Goal: Task Accomplishment & Management: Use online tool/utility

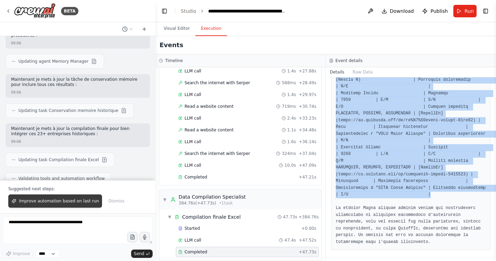
click at [69, 201] on span "Improve automation based on last run" at bounding box center [59, 201] width 80 height 6
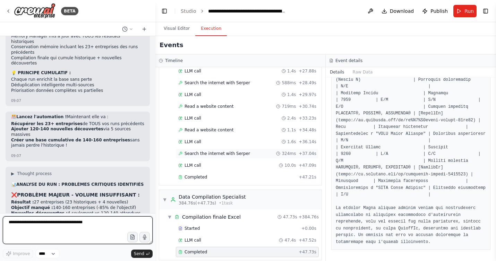
scroll to position [8620, 0]
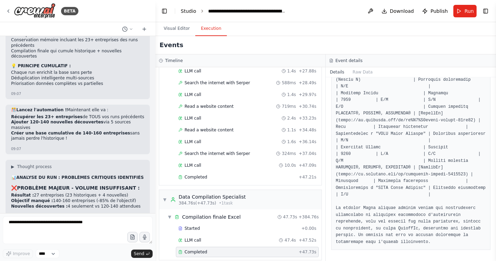
click at [188, 9] on link "Studio" at bounding box center [189, 11] width 16 height 6
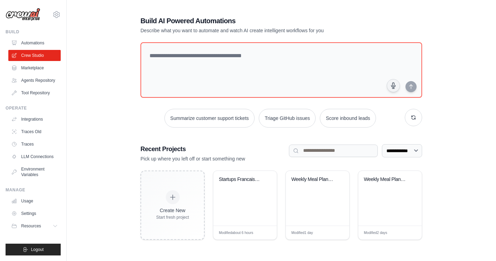
scroll to position [14, 0]
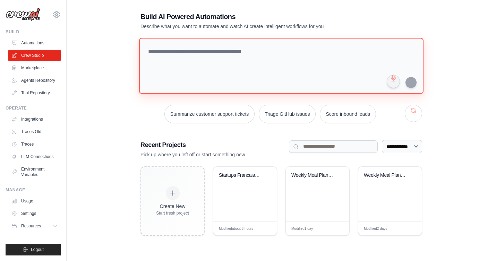
click at [173, 53] on textarea at bounding box center [281, 66] width 284 height 56
paste textarea "**********"
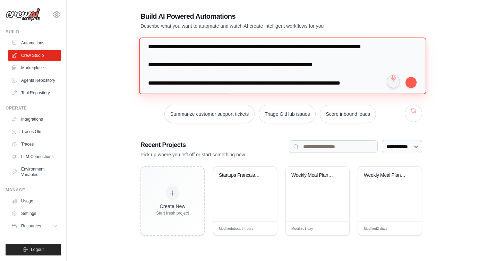
scroll to position [0, 0]
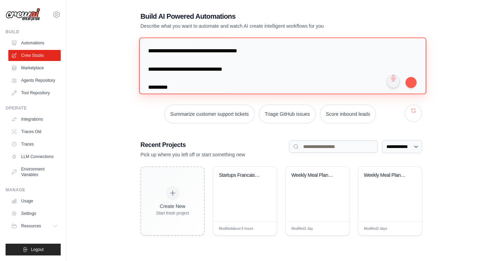
click at [168, 50] on textarea at bounding box center [282, 65] width 287 height 57
click at [194, 52] on textarea at bounding box center [282, 65] width 287 height 57
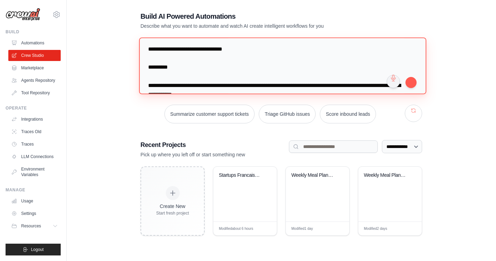
scroll to position [20, 0]
click at [252, 50] on textarea at bounding box center [282, 65] width 287 height 57
click at [216, 48] on textarea at bounding box center [282, 65] width 287 height 57
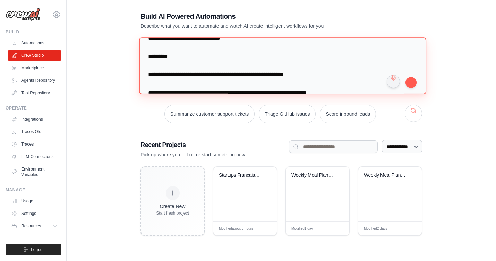
scroll to position [173, 0]
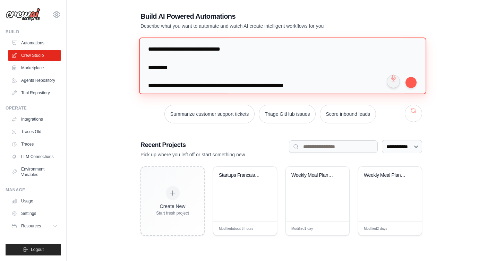
click at [216, 58] on textarea at bounding box center [282, 65] width 287 height 57
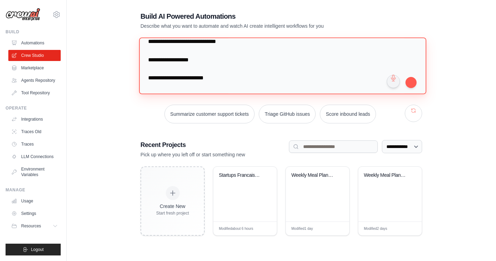
scroll to position [860, 0]
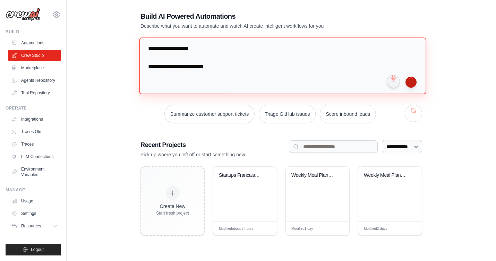
type textarea "**********"
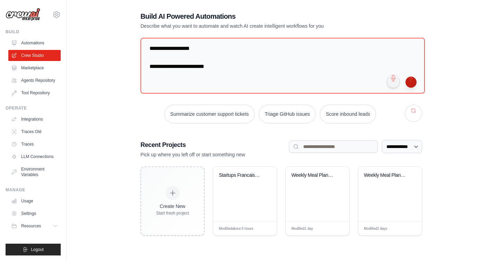
click at [411, 82] on button "submit" at bounding box center [411, 82] width 11 height 11
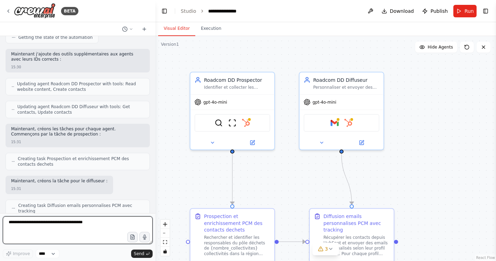
scroll to position [738, 0]
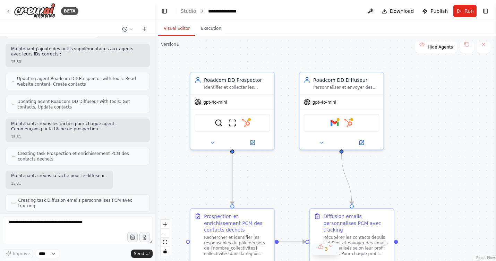
click at [330, 249] on button "3" at bounding box center [326, 249] width 27 height 13
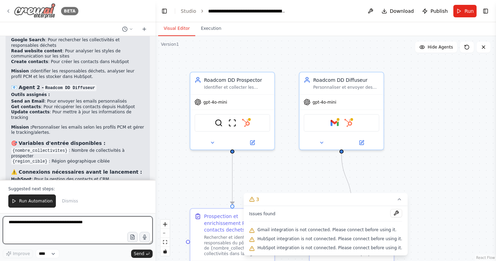
scroll to position [1089, 0]
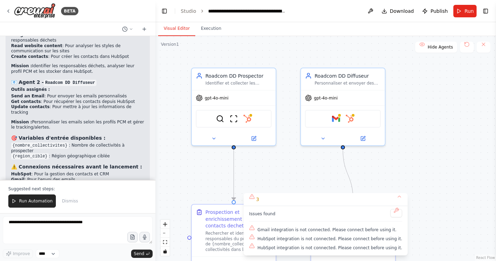
drag, startPoint x: 432, startPoint y: 173, endPoint x: 434, endPoint y: 169, distance: 4.4
click at [434, 169] on div ".deletable-edge-delete-btn { width: 20px; height: 20px; border: 0px solid #ffff…" at bounding box center [325, 148] width 341 height 225
click at [255, 237] on div "HubSpot integration is not connected. Please connect before using it." at bounding box center [325, 239] width 153 height 9
click at [255, 245] on div "HubSpot integration is not connected. Please connect before using it." at bounding box center [325, 248] width 153 height 9
click at [189, 11] on link "Studio" at bounding box center [189, 11] width 16 height 6
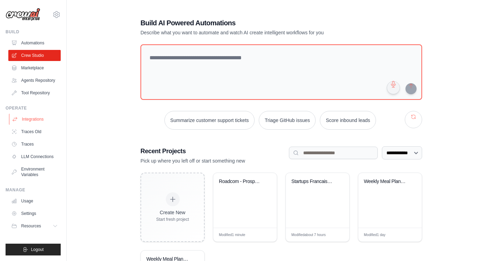
click at [31, 118] on link "Integrations" at bounding box center [35, 119] width 52 height 11
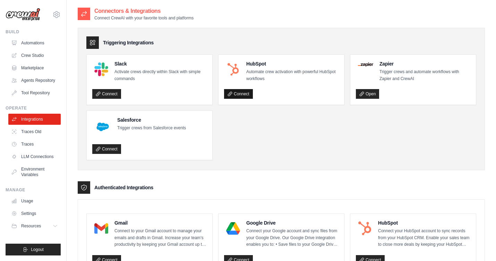
click at [242, 97] on link "Connect" at bounding box center [238, 94] width 29 height 10
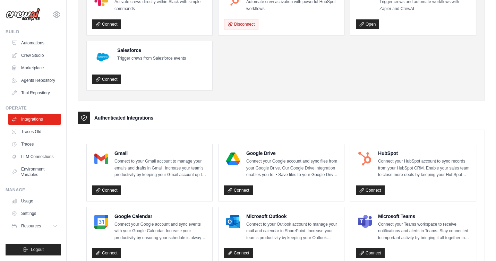
scroll to position [71, 0]
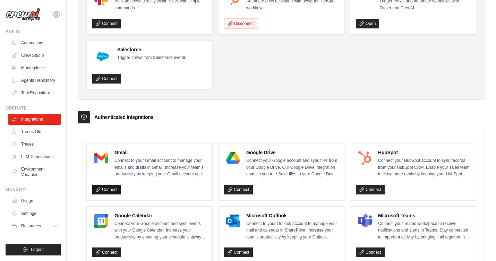
click at [113, 189] on link "Connect" at bounding box center [106, 190] width 29 height 10
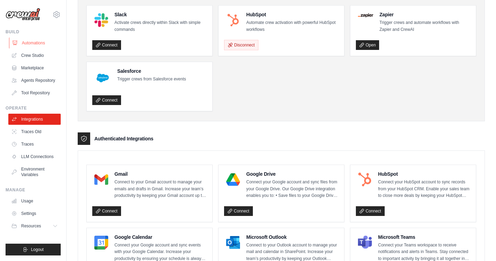
scroll to position [0, 0]
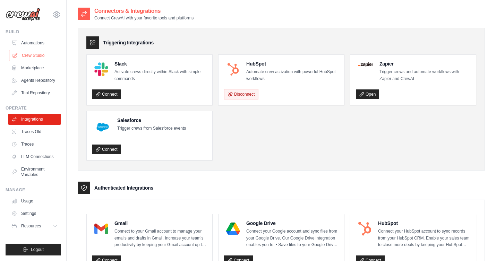
click at [36, 56] on link "Crew Studio" at bounding box center [35, 55] width 52 height 11
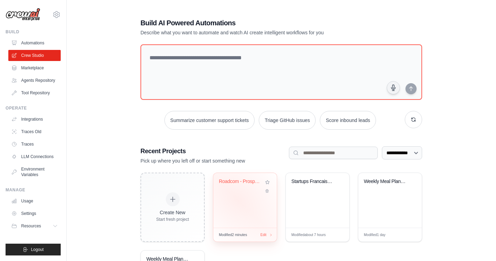
click at [238, 199] on div "Roadcom - Prospection PCM Automatis..." at bounding box center [244, 200] width 63 height 55
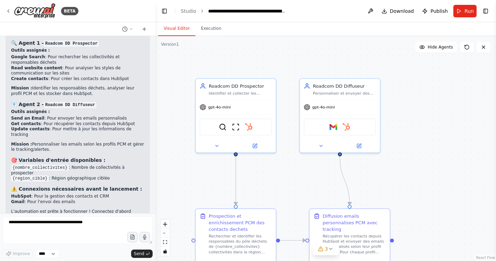
scroll to position [1055, 0]
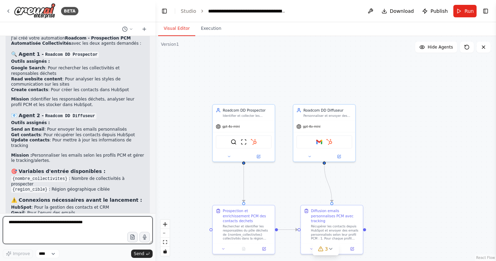
click at [78, 226] on textarea at bounding box center [78, 230] width 150 height 28
type textarea "**********"
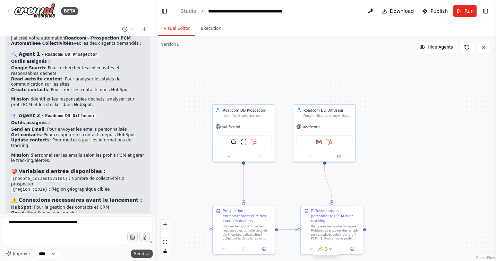
click at [139, 252] on span "Send" at bounding box center [139, 254] width 10 height 6
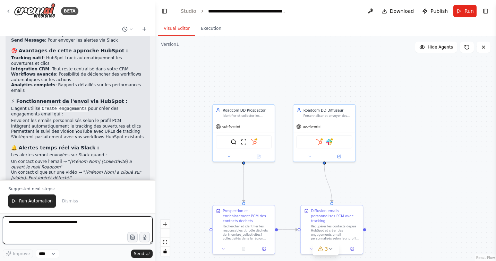
scroll to position [1705, 0]
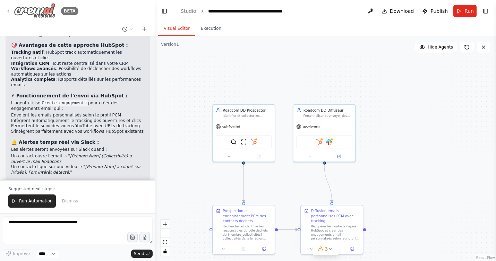
click at [35, 10] on img at bounding box center [35, 11] width 42 height 16
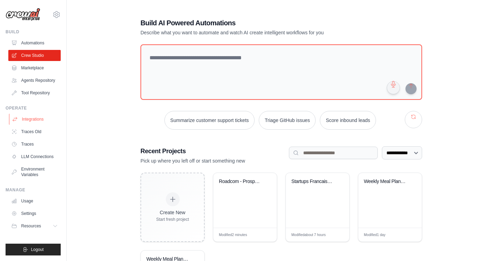
click at [30, 118] on link "Integrations" at bounding box center [35, 119] width 52 height 11
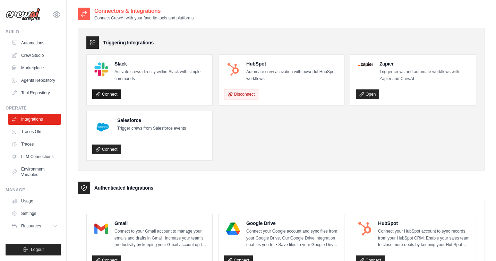
click at [106, 94] on link "Connect" at bounding box center [106, 94] width 29 height 10
click at [32, 55] on link "Crew Studio" at bounding box center [35, 55] width 52 height 11
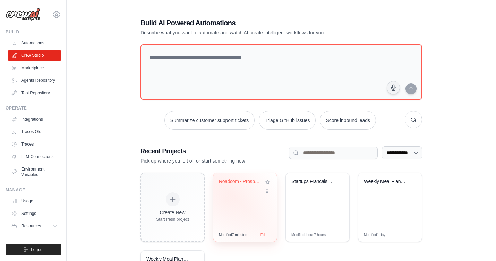
click at [227, 199] on div "Roadcom - Prospection PCM Automatis..." at bounding box center [244, 200] width 63 height 55
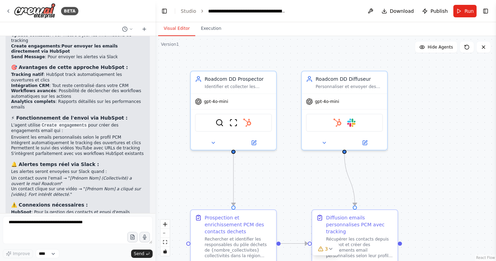
scroll to position [1672, 0]
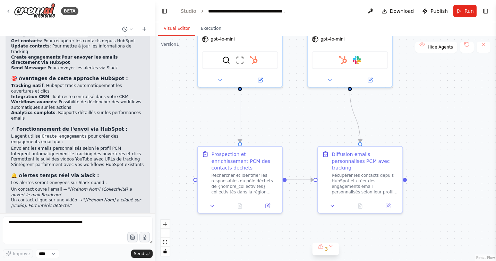
drag, startPoint x: 406, startPoint y: 176, endPoint x: 411, endPoint y: 112, distance: 63.3
click at [411, 112] on div ".deletable-edge-delete-btn { width: 20px; height: 20px; border: 0px solid #ffff…" at bounding box center [325, 148] width 341 height 225
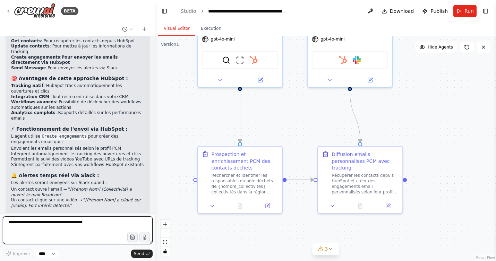
click at [82, 223] on textarea at bounding box center [78, 230] width 150 height 28
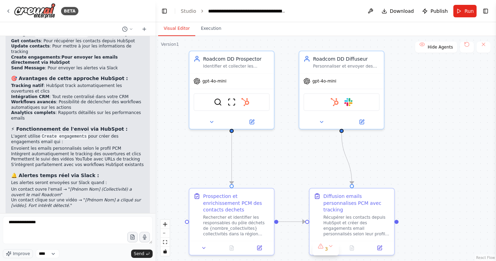
drag, startPoint x: 409, startPoint y: 94, endPoint x: 401, endPoint y: 136, distance: 42.8
click at [401, 136] on div ".deletable-edge-delete-btn { width: 20px; height: 20px; border: 0px solid #ffff…" at bounding box center [325, 148] width 341 height 225
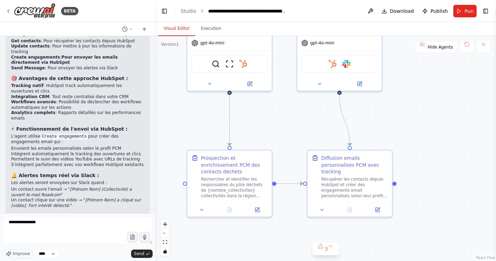
drag, startPoint x: 414, startPoint y: 142, endPoint x: 411, endPoint y: 103, distance: 38.2
click at [411, 103] on div ".deletable-edge-delete-btn { width: 20px; height: 20px; border: 0px solid #ffff…" at bounding box center [325, 148] width 341 height 225
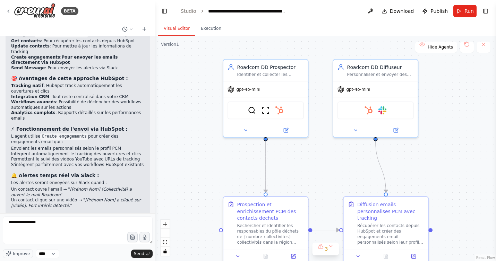
drag, startPoint x: 167, startPoint y: 110, endPoint x: 133, endPoint y: 155, distance: 56.0
click at [202, 156] on div ".deletable-edge-delete-btn { width: 20px; height: 20px; border: 0px solid #ffff…" at bounding box center [325, 148] width 341 height 225
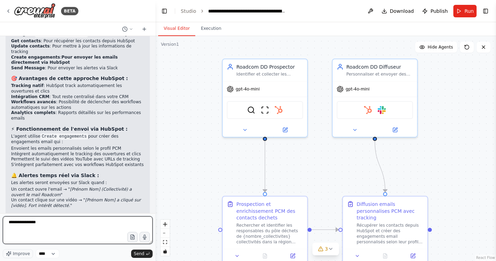
drag, startPoint x: 49, startPoint y: 226, endPoint x: 6, endPoint y: 218, distance: 43.5
click at [6, 218] on textarea "**********" at bounding box center [78, 230] width 150 height 28
type textarea "**********"
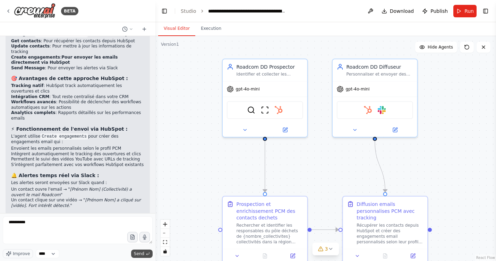
click at [138, 254] on span "Send" at bounding box center [139, 254] width 10 height 6
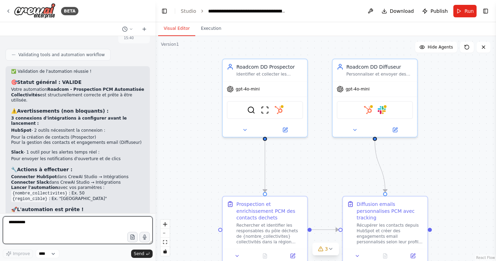
scroll to position [1914, 0]
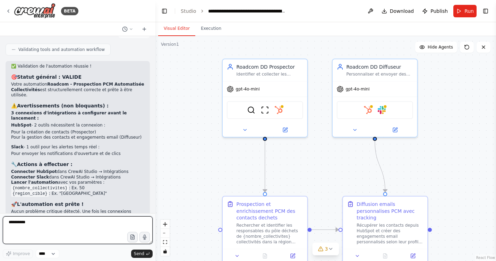
click at [77, 232] on textarea "**********" at bounding box center [78, 230] width 150 height 28
click at [82, 227] on textarea "**********" at bounding box center [78, 230] width 150 height 28
type textarea "**********"
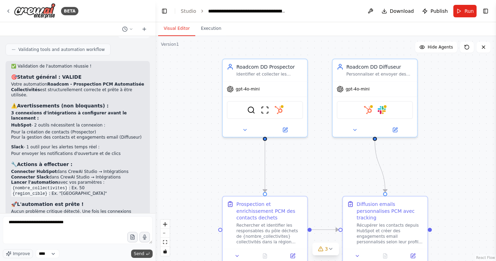
click at [137, 253] on span "Send" at bounding box center [139, 254] width 10 height 6
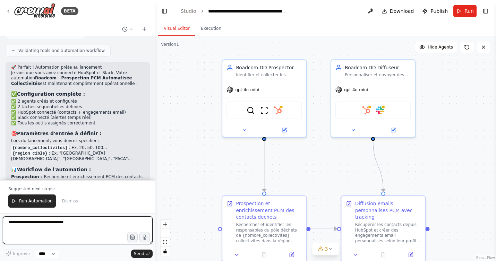
scroll to position [2191, 0]
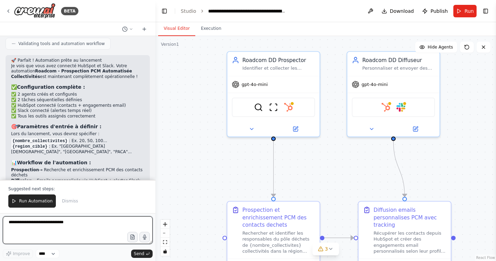
click at [63, 226] on textarea "**********" at bounding box center [78, 230] width 150 height 28
type textarea "**********"
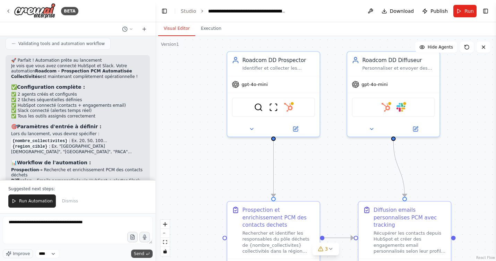
click at [139, 254] on span "Send" at bounding box center [139, 254] width 10 height 6
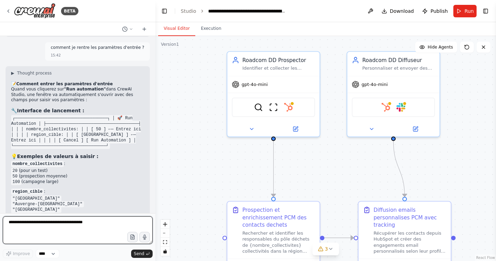
scroll to position [2401, 0]
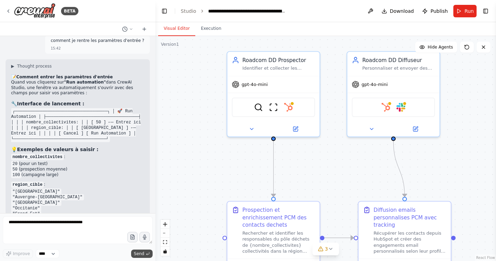
click at [138, 253] on span "Send" at bounding box center [139, 254] width 10 height 6
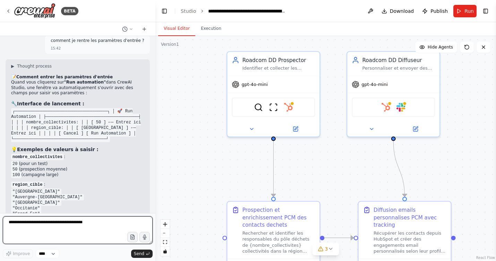
click at [87, 224] on textarea "**********" at bounding box center [78, 230] width 150 height 28
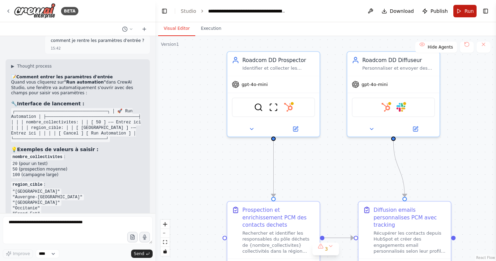
click at [463, 9] on button "Run" at bounding box center [464, 11] width 23 height 12
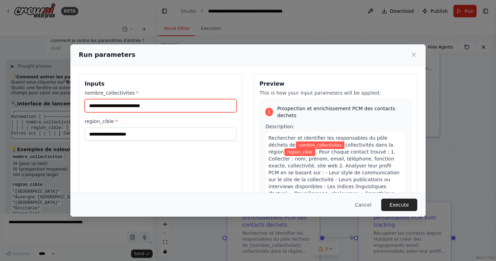
click at [130, 106] on input "nombre_collectivites *" at bounding box center [161, 105] width 152 height 13
type input "**"
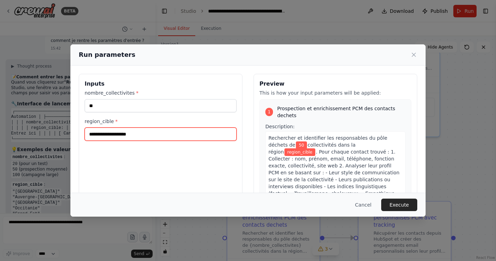
click at [117, 136] on input "region_cible *" at bounding box center [161, 134] width 152 height 13
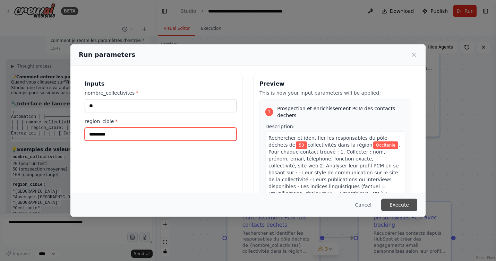
type input "*********"
click at [397, 206] on button "Execute" at bounding box center [399, 205] width 36 height 12
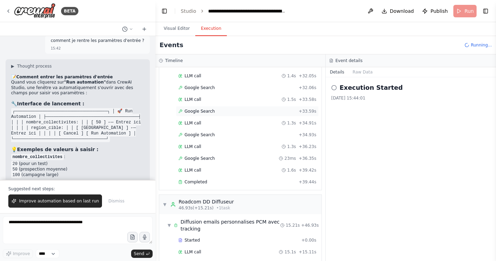
scroll to position [484, 0]
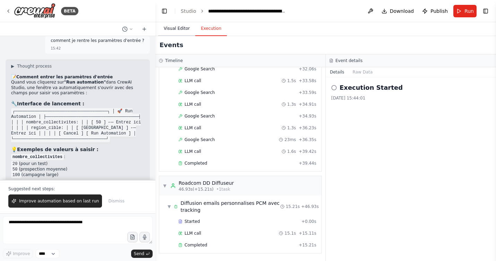
click at [172, 27] on button "Visual Editor" at bounding box center [176, 29] width 37 height 15
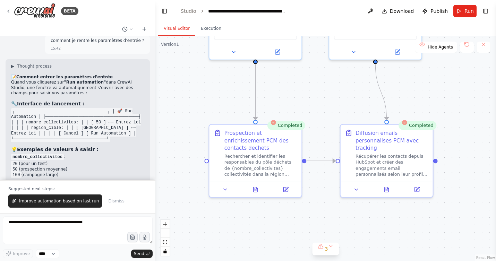
drag, startPoint x: 198, startPoint y: 123, endPoint x: 180, endPoint y: 46, distance: 79.1
click at [180, 46] on div ".deletable-edge-delete-btn { width: 20px; height: 20px; border: 0px solid #ffff…" at bounding box center [325, 148] width 341 height 225
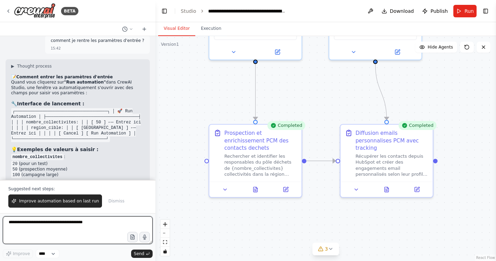
click at [42, 225] on textarea "**********" at bounding box center [78, 230] width 150 height 28
type textarea "**********"
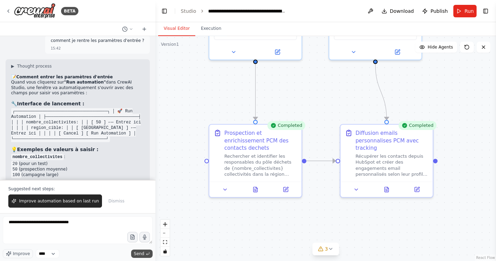
click at [138, 253] on span "Send" at bounding box center [139, 254] width 10 height 6
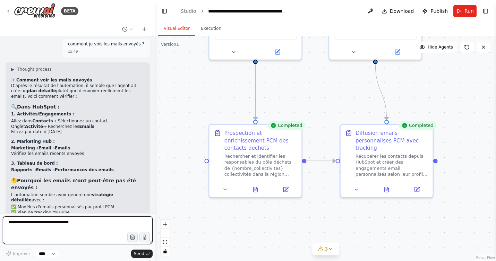
scroll to position [2657, 0]
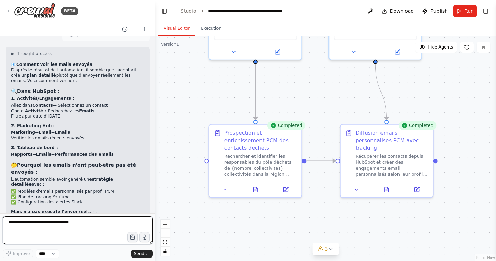
click at [79, 225] on textarea "**********" at bounding box center [78, 230] width 150 height 28
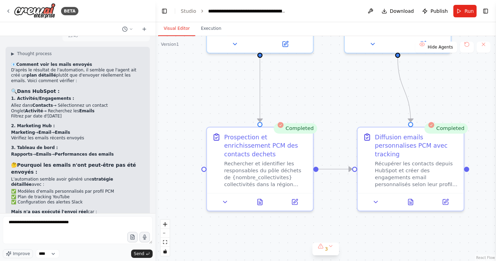
click at [215, 87] on div ".deletable-edge-delete-btn { width: 20px; height: 20px; border: 0px solid #ffff…" at bounding box center [325, 148] width 341 height 225
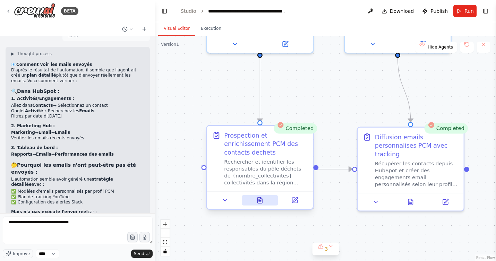
click at [259, 198] on icon at bounding box center [260, 201] width 5 height 6
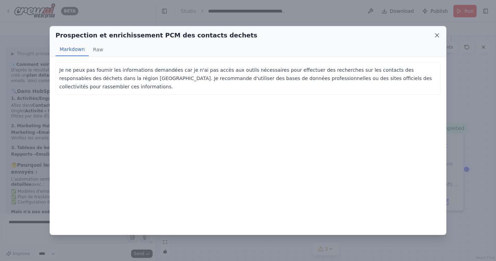
click at [437, 35] on icon at bounding box center [436, 35] width 3 height 3
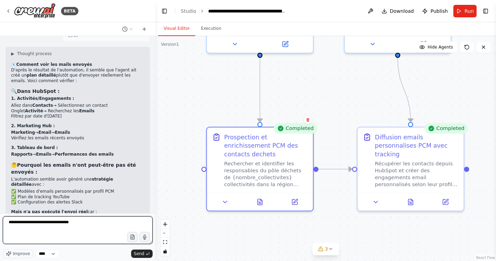
click at [86, 222] on textarea "**********" at bounding box center [78, 230] width 150 height 28
type textarea "**********"
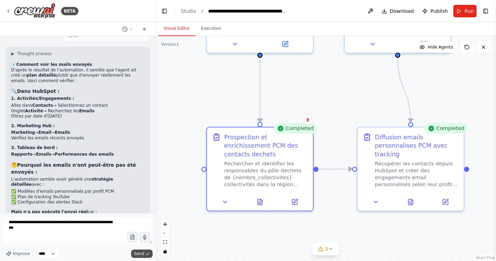
click at [138, 252] on span "Send" at bounding box center [139, 254] width 10 height 6
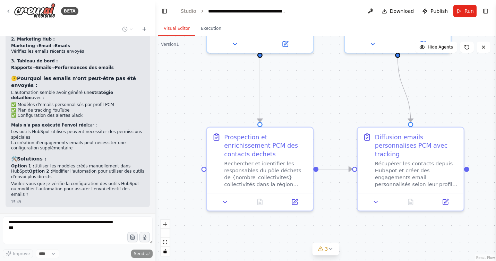
scroll to position [2761, 0]
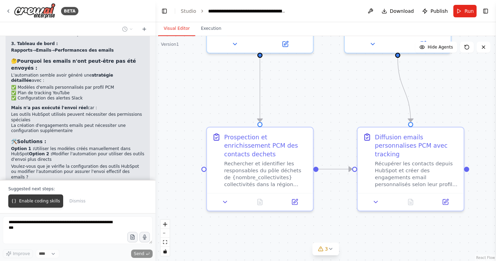
click at [36, 203] on span "Enable coding skills" at bounding box center [39, 201] width 41 height 6
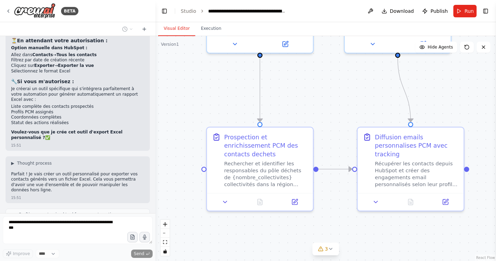
scroll to position [3060, 0]
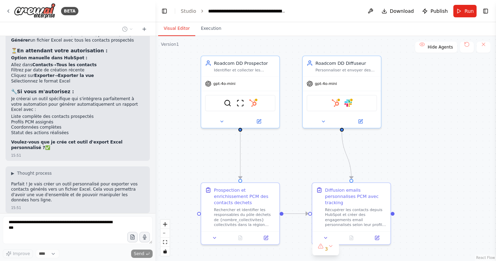
drag, startPoint x: 198, startPoint y: 95, endPoint x: 191, endPoint y: 157, distance: 62.8
click at [191, 157] on div ".deletable-edge-delete-btn { width: 20px; height: 20px; border: 0px solid #ffff…" at bounding box center [325, 148] width 341 height 225
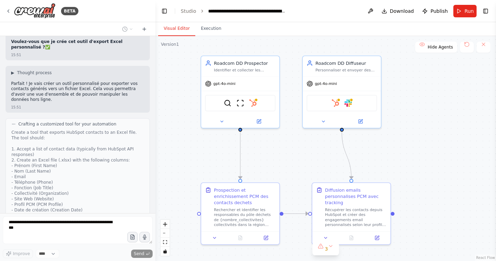
scroll to position [3206, 0]
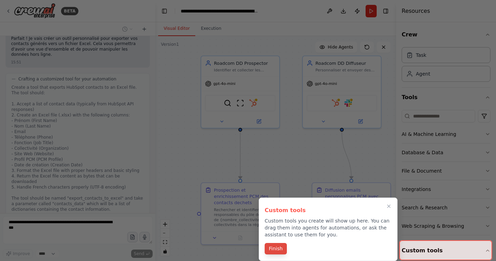
click at [275, 248] on button "Finish" at bounding box center [276, 248] width 22 height 11
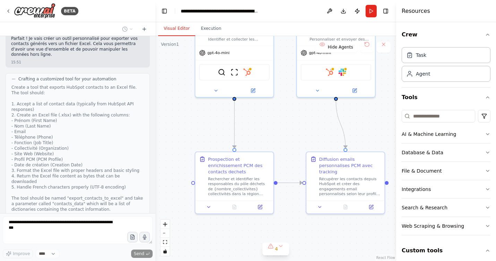
drag, startPoint x: 304, startPoint y: 161, endPoint x: 298, endPoint y: 130, distance: 31.4
click at [298, 130] on div ".deletable-edge-delete-btn { width: 20px; height: 20px; border: 0px solid #ffff…" at bounding box center [275, 148] width 241 height 225
click at [424, 250] on button "Custom tools" at bounding box center [446, 250] width 89 height 19
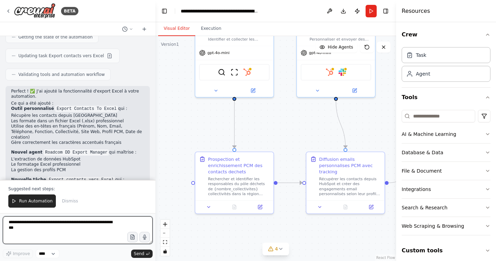
scroll to position [3648, 0]
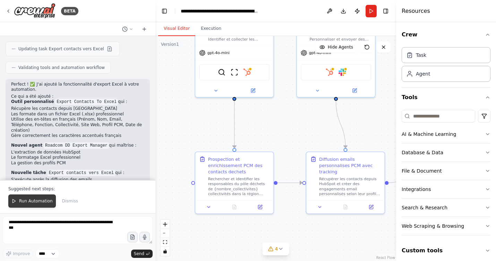
click at [36, 199] on span "Run Automation" at bounding box center [36, 201] width 34 height 6
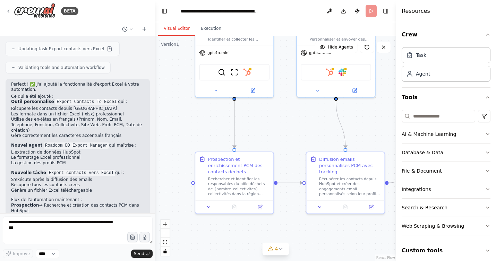
scroll to position [3615, 0]
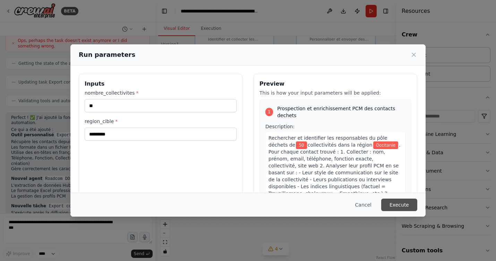
click at [400, 206] on button "Execute" at bounding box center [399, 205] width 36 height 12
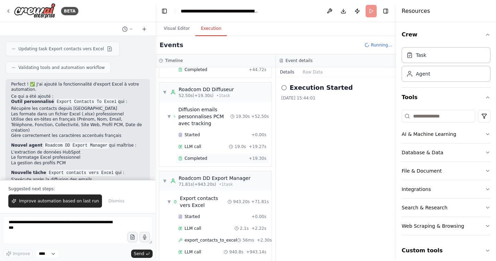
scroll to position [662, 0]
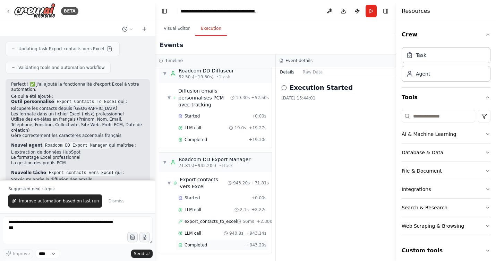
click at [187, 244] on span "Completed" at bounding box center [196, 245] width 23 height 6
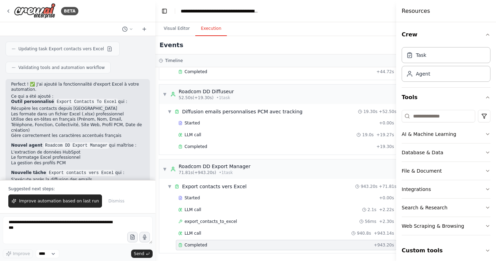
click at [181, 245] on icon at bounding box center [180, 245] width 4 height 4
click at [220, 222] on span "export_contacts_to_excel" at bounding box center [211, 222] width 52 height 6
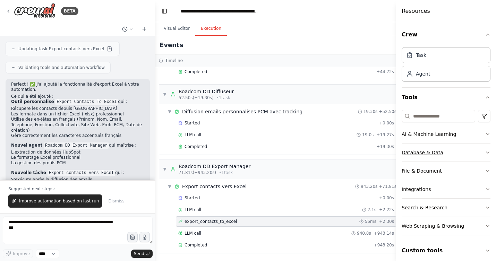
click at [438, 153] on div "Database & Data" at bounding box center [423, 152] width 42 height 7
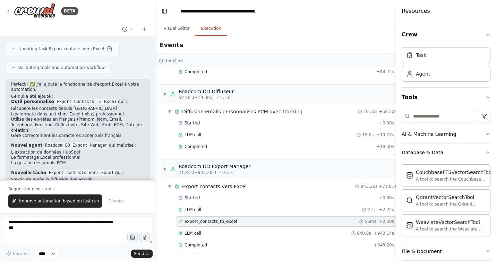
click at [213, 222] on span "export_contacts_to_excel" at bounding box center [211, 222] width 52 height 6
click at [182, 246] on icon at bounding box center [180, 245] width 4 height 4
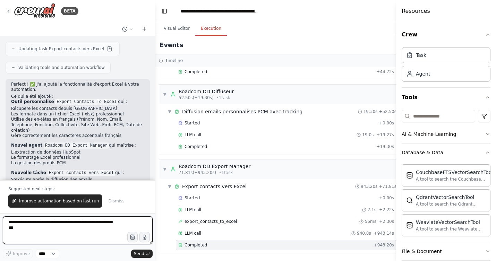
click at [77, 224] on textarea "**********" at bounding box center [78, 230] width 150 height 28
type textarea "**********"
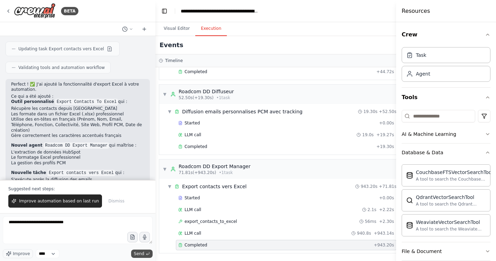
click at [140, 254] on span "Send" at bounding box center [139, 254] width 10 height 6
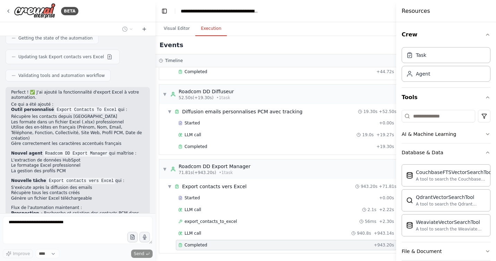
scroll to position [3657, 0]
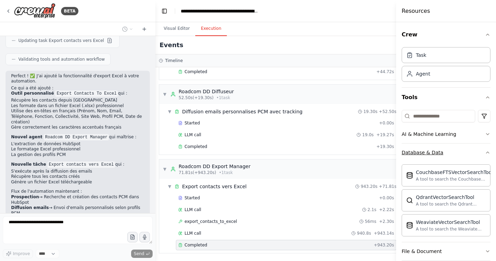
click at [488, 151] on icon "button" at bounding box center [488, 153] width 6 height 6
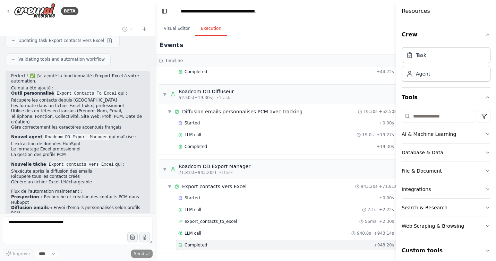
click at [487, 172] on icon "button" at bounding box center [488, 171] width 6 height 6
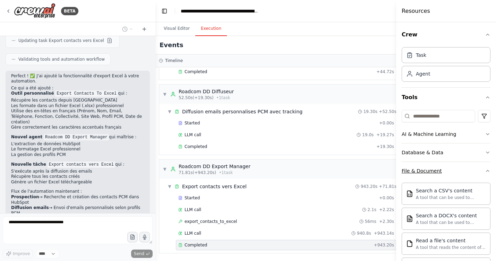
click at [487, 172] on icon "button" at bounding box center [488, 171] width 6 height 6
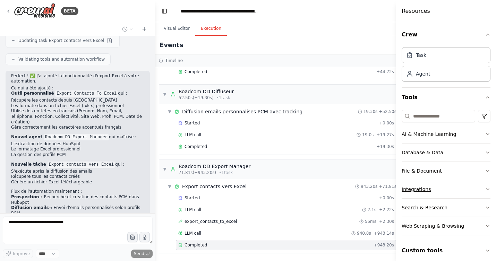
click at [486, 189] on icon "button" at bounding box center [487, 189] width 3 height 1
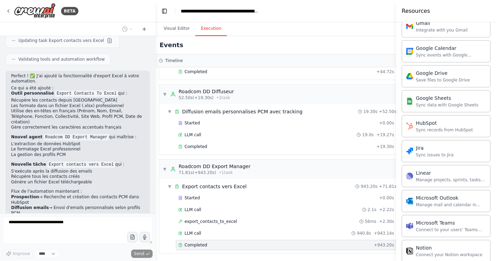
scroll to position [337, 0]
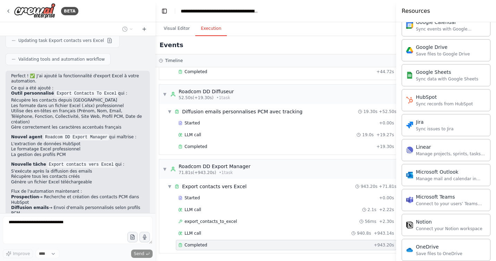
click at [326, 61] on div "Timeline" at bounding box center [279, 61] width 241 height 6
click at [182, 247] on icon at bounding box center [180, 245] width 4 height 4
click at [194, 245] on span "Completed" at bounding box center [196, 245] width 23 height 6
click at [181, 247] on icon at bounding box center [180, 245] width 3 height 3
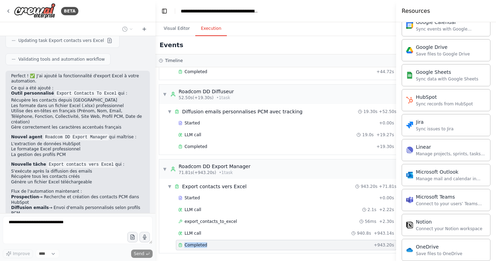
click at [181, 247] on icon at bounding box center [180, 245] width 3 height 3
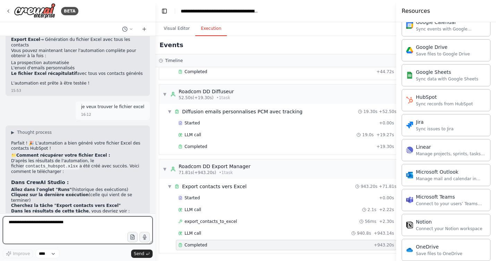
scroll to position [3837, 0]
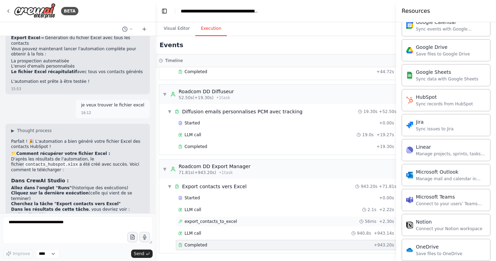
click at [193, 221] on span "export_contacts_to_excel" at bounding box center [211, 222] width 52 height 6
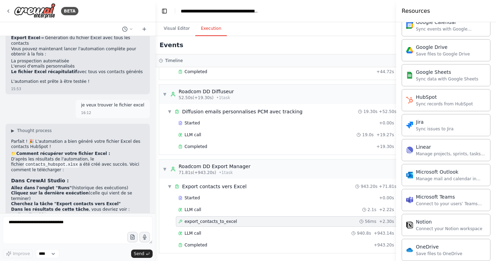
click at [418, 15] on h4 "Resources" at bounding box center [416, 11] width 28 height 8
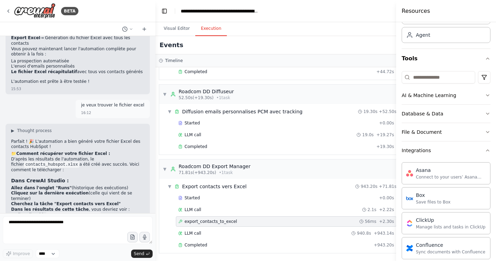
scroll to position [27, 0]
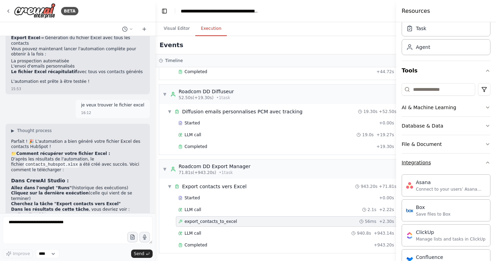
click at [487, 164] on icon "button" at bounding box center [488, 163] width 6 height 6
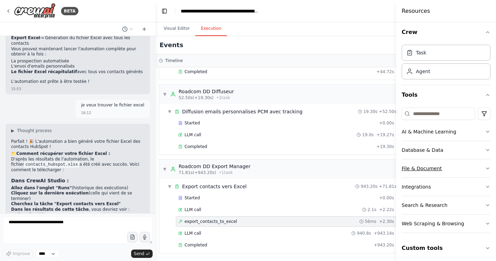
scroll to position [5, 0]
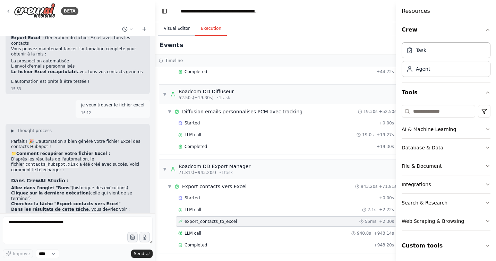
click at [177, 30] on button "Visual Editor" at bounding box center [176, 29] width 37 height 15
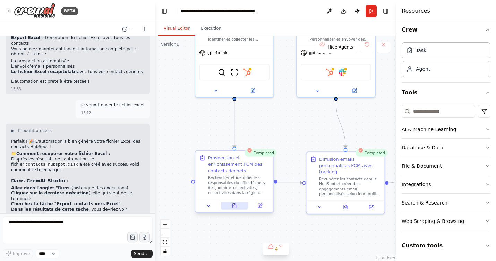
click at [235, 206] on icon at bounding box center [234, 206] width 2 height 0
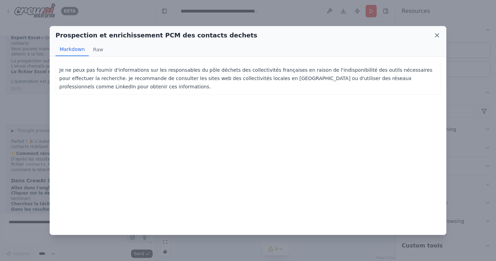
click at [438, 35] on icon at bounding box center [437, 35] width 7 height 7
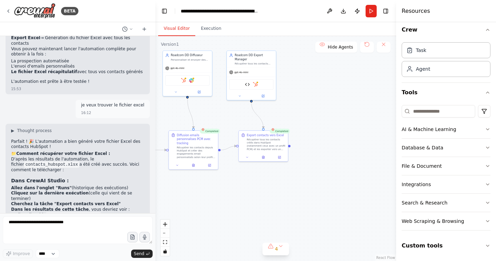
drag, startPoint x: 353, startPoint y: 215, endPoint x: 211, endPoint y: 198, distance: 143.6
click at [210, 199] on div ".deletable-edge-delete-btn { width: 20px; height: 20px; border: 0px solid #ffff…" at bounding box center [275, 148] width 241 height 225
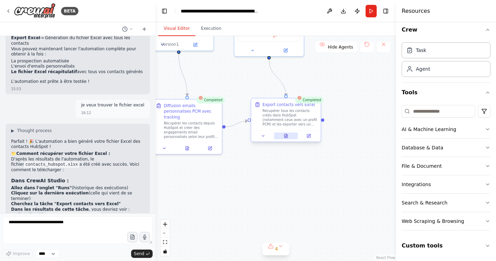
click at [287, 137] on icon at bounding box center [285, 136] width 3 height 4
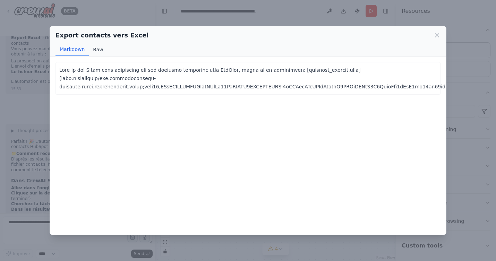
click at [98, 47] on button "Raw" at bounding box center [98, 49] width 18 height 13
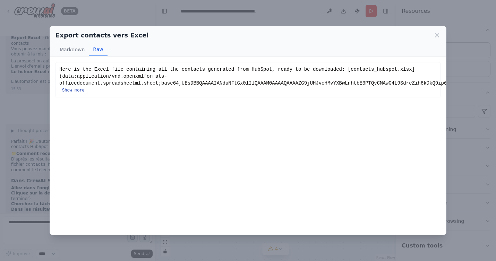
click at [77, 92] on button "Show more" at bounding box center [73, 91] width 23 height 6
click at [74, 91] on button "Show less" at bounding box center [73, 91] width 23 height 6
click at [438, 37] on icon at bounding box center [436, 35] width 3 height 3
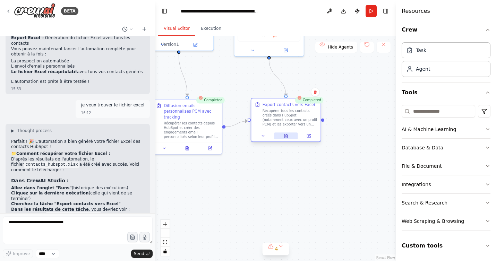
click at [286, 137] on icon at bounding box center [285, 136] width 3 height 4
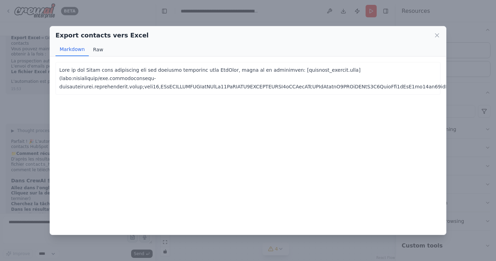
click at [99, 49] on button "Raw" at bounding box center [98, 49] width 18 height 13
